Goal: Find contact information: Obtain details needed to contact an individual or organization

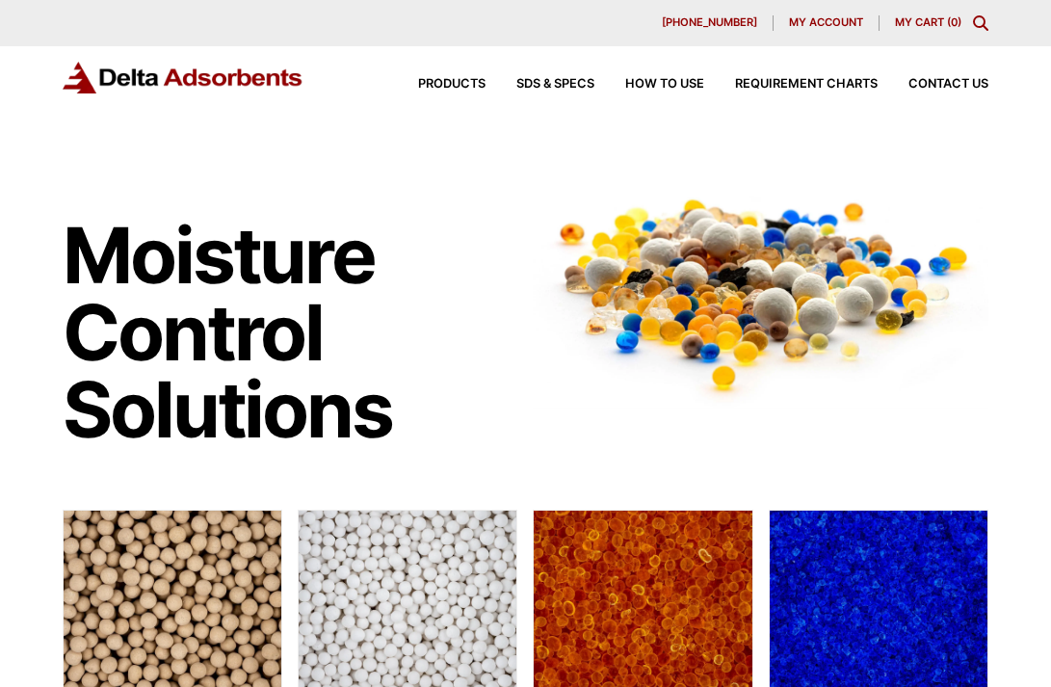
click at [952, 76] on div "Products SDS & SPECS How to Use Requirement Charts Contact Us" at bounding box center [688, 84] width 617 height 28
click at [933, 81] on span "Contact Us" at bounding box center [949, 84] width 80 height 13
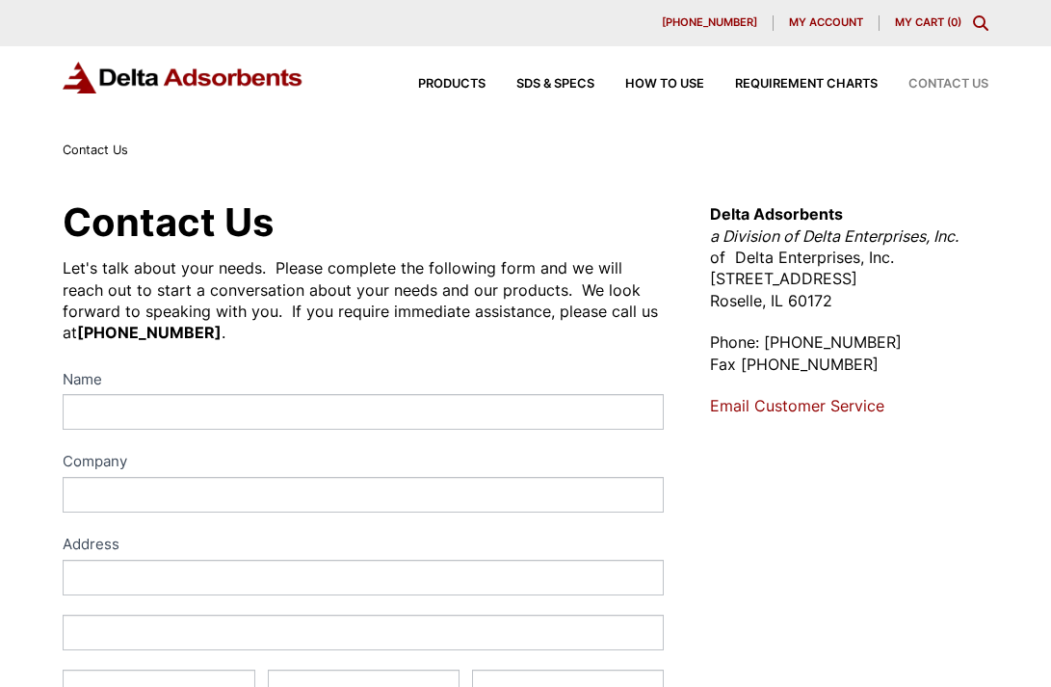
click at [421, 273] on div "Let's talk about your needs. Please complete the following form and we will rea…" at bounding box center [363, 300] width 601 height 87
click at [445, 224] on h1 "Contact Us" at bounding box center [363, 222] width 601 height 39
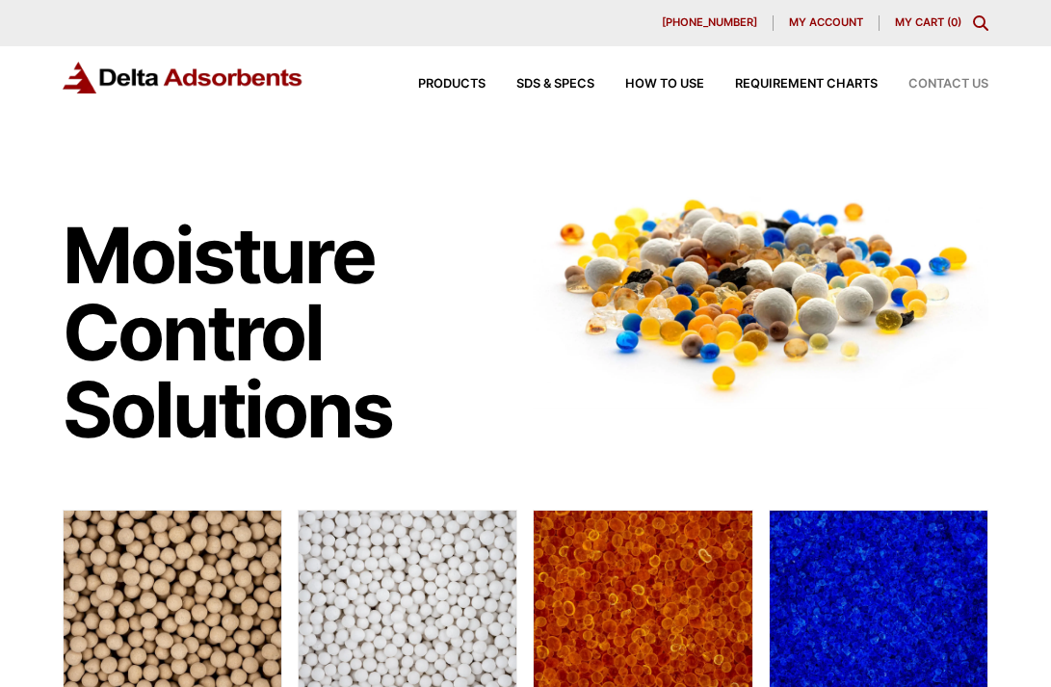
click at [937, 78] on span "Contact Us" at bounding box center [949, 84] width 80 height 13
drag, startPoint x: 327, startPoint y: 176, endPoint x: 342, endPoint y: 172, distance: 16.2
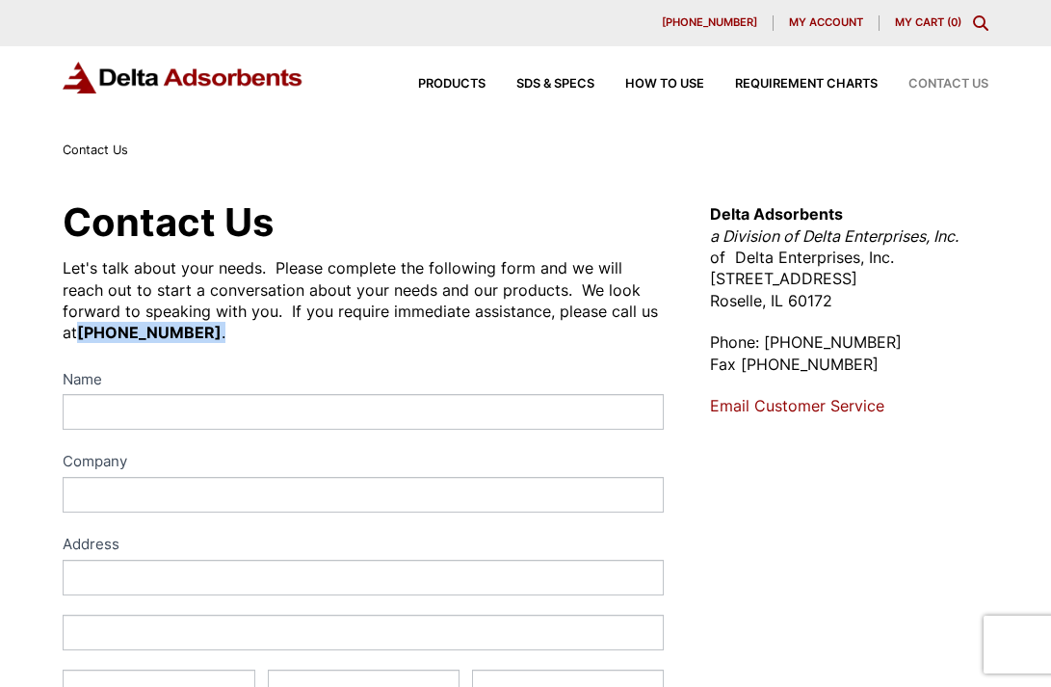
drag, startPoint x: 617, startPoint y: 315, endPoint x: 647, endPoint y: 332, distance: 34.5
click at [647, 332] on div "Let's talk about your needs. Please complete the following form and we will rea…" at bounding box center [363, 300] width 601 height 87
copy div "[PHONE_NUMBER] ."
click at [585, 356] on div "Contact Us Let's talk about your needs. Please complete the following form and …" at bounding box center [363, 700] width 601 height 994
